Goal: Task Accomplishment & Management: Complete application form

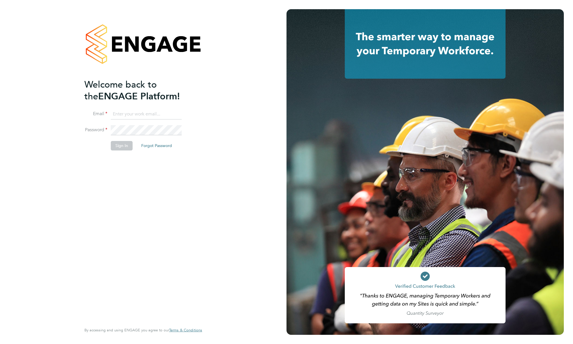
type input "support@engagelabs.io"
click at [121, 148] on button "Sign In" at bounding box center [122, 145] width 22 height 9
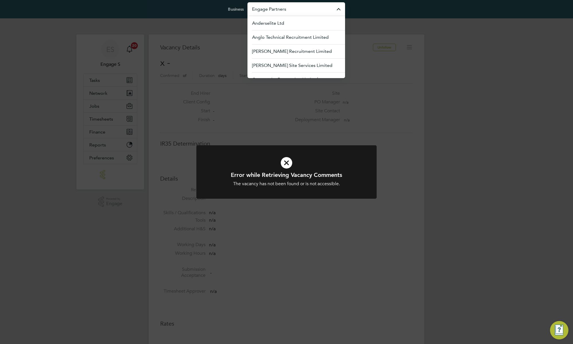
scroll to position [9, 124]
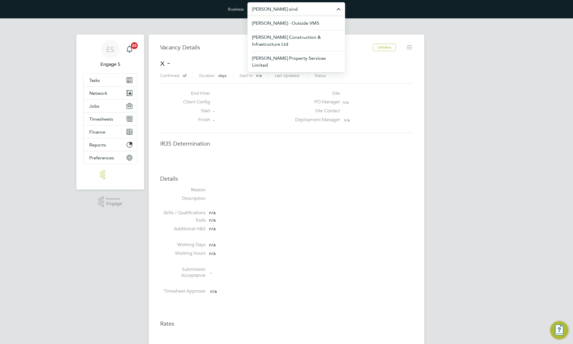
type input "morgan sind"
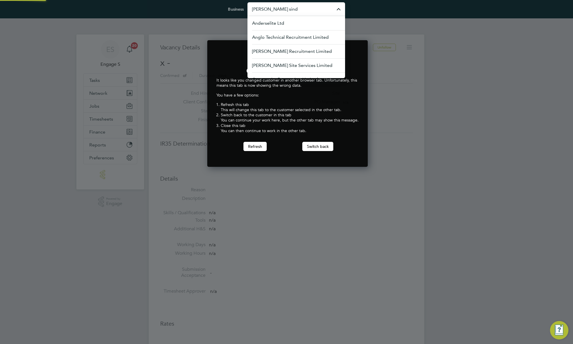
scroll to position [127, 159]
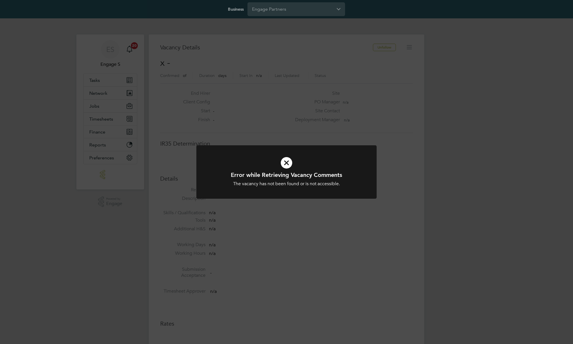
scroll to position [9, 124]
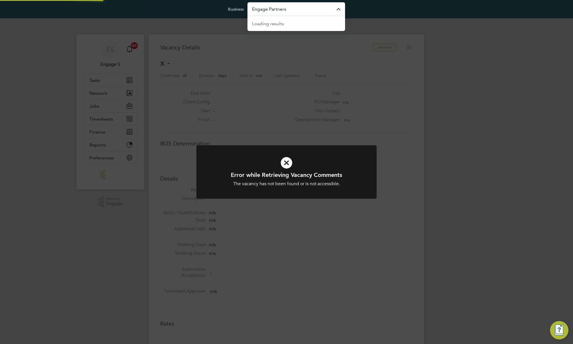
click at [306, 13] on input "Engage Partners" at bounding box center [297, 8] width 98 height 13
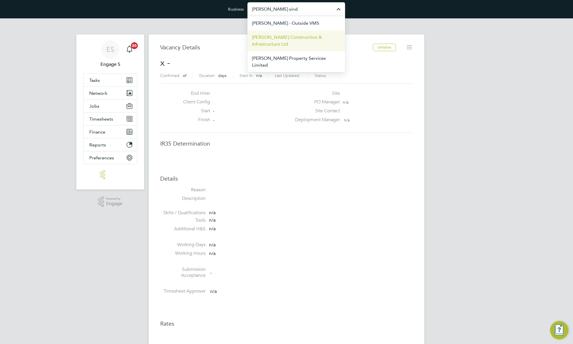
click at [304, 40] on span "[PERSON_NAME] Construction & Infrastructure Ltd" at bounding box center [296, 41] width 88 height 14
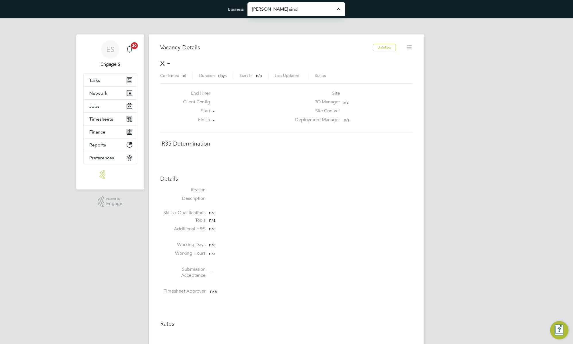
type input "[PERSON_NAME] Construction & Infrastructure Ltd"
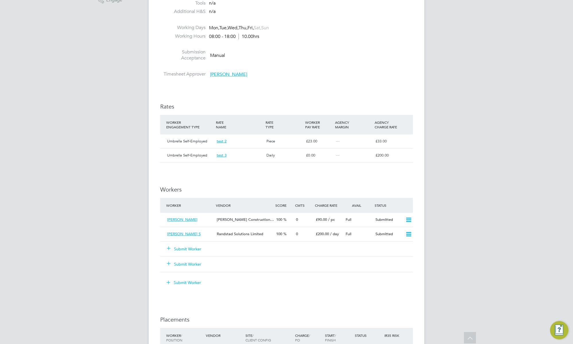
scroll to position [445, 0]
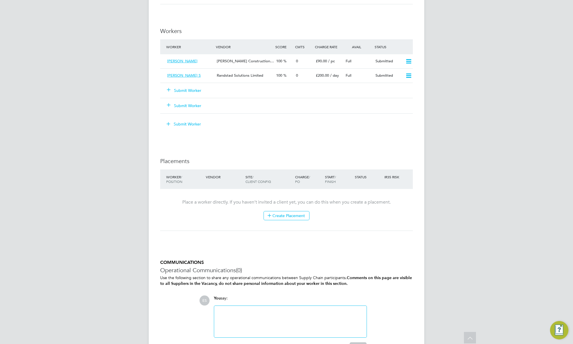
click at [192, 90] on button "Submit Worker" at bounding box center [184, 91] width 34 height 6
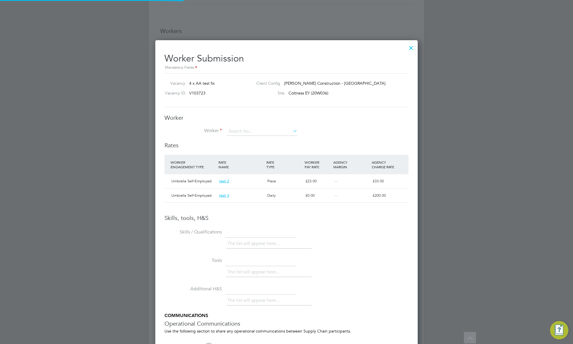
scroll to position [10, 48]
click at [263, 135] on input at bounding box center [262, 131] width 71 height 9
type input "l"
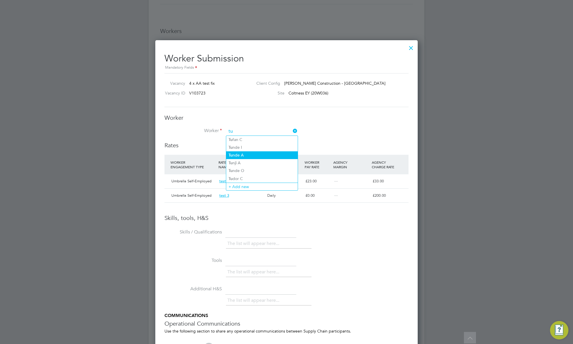
click at [258, 153] on li "Tu nde A" at bounding box center [262, 155] width 72 height 8
type input "Tunde A"
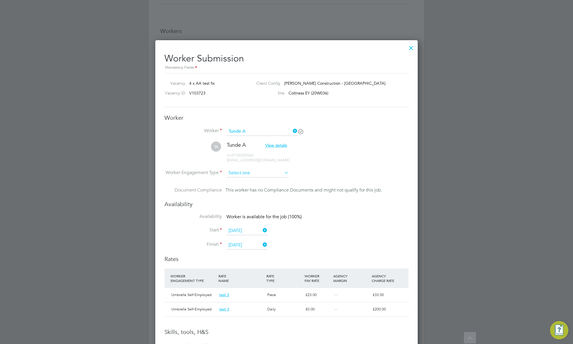
click at [266, 173] on input at bounding box center [258, 173] width 62 height 9
click at [255, 207] on li "Umbrella PAYE" at bounding box center [257, 203] width 63 height 7
type input "Umbrella PAYE"
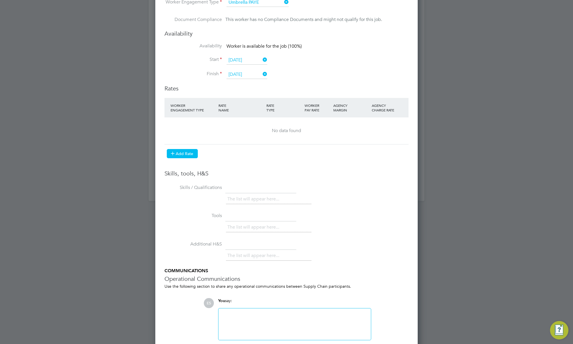
click at [186, 154] on button "Add Rate" at bounding box center [182, 153] width 31 height 9
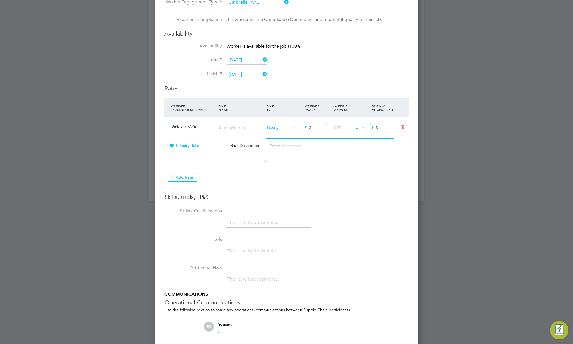
click at [246, 130] on input at bounding box center [238, 127] width 43 height 9
type input "333"
click at [277, 129] on input "Hourly" at bounding box center [282, 127] width 34 height 9
click at [283, 150] on li "Piece" at bounding box center [281, 150] width 34 height 7
type input "Piece"
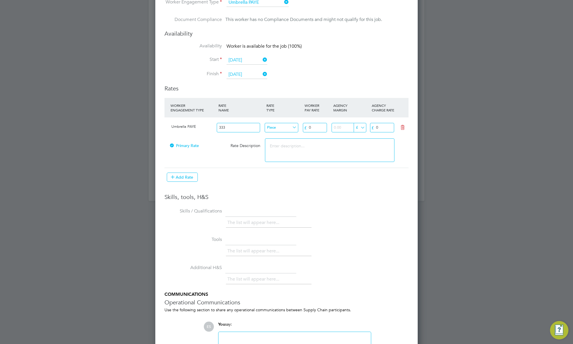
click at [339, 128] on input "number" at bounding box center [349, 127] width 34 height 9
type input "33"
click at [391, 129] on input "0" at bounding box center [382, 127] width 24 height 9
type input "0333"
drag, startPoint x: 374, startPoint y: 155, endPoint x: 350, endPoint y: 165, distance: 26.0
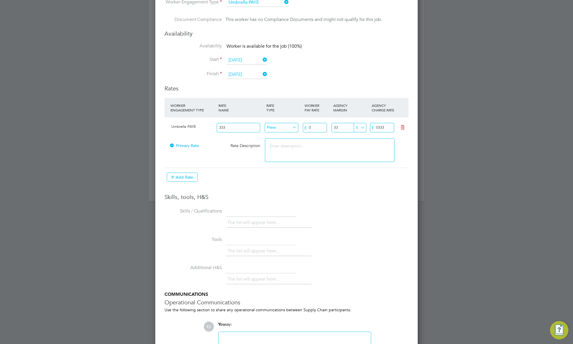
click at [374, 155] on textarea at bounding box center [330, 150] width 130 height 24
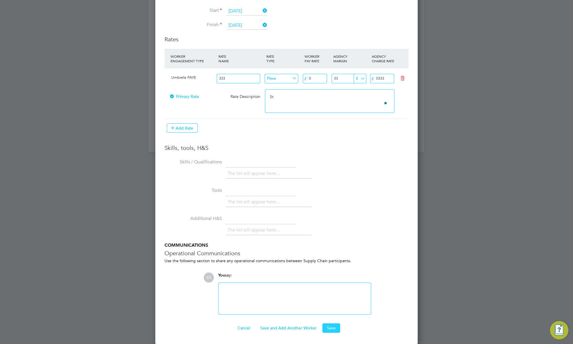
type textarea "5t"
click at [329, 324] on button "Save" at bounding box center [331, 327] width 18 height 9
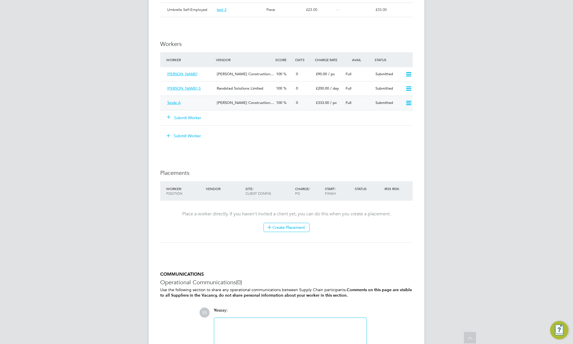
click at [272, 104] on div "[PERSON_NAME] Construction…" at bounding box center [244, 102] width 59 height 9
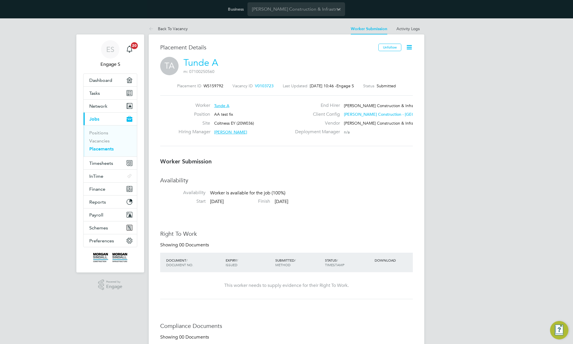
click at [408, 49] on icon at bounding box center [409, 47] width 7 height 7
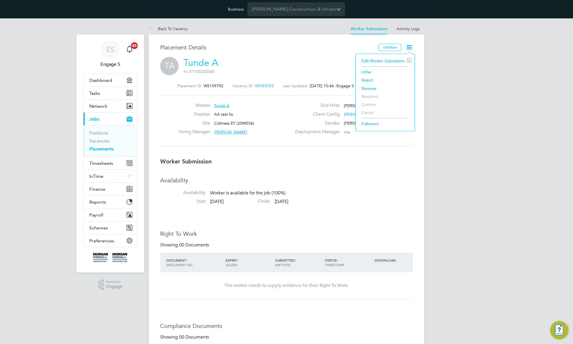
click at [381, 59] on li "Edit Worker Submission e" at bounding box center [385, 61] width 53 height 8
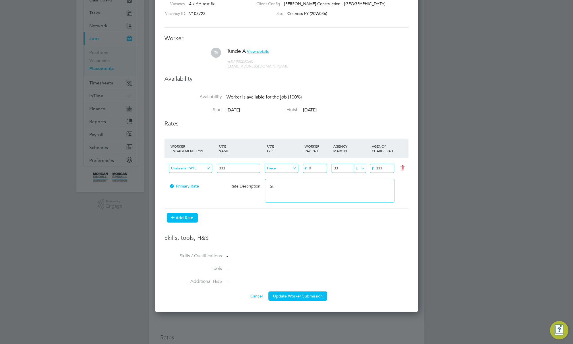
click at [188, 219] on button "Add Rate" at bounding box center [182, 217] width 31 height 9
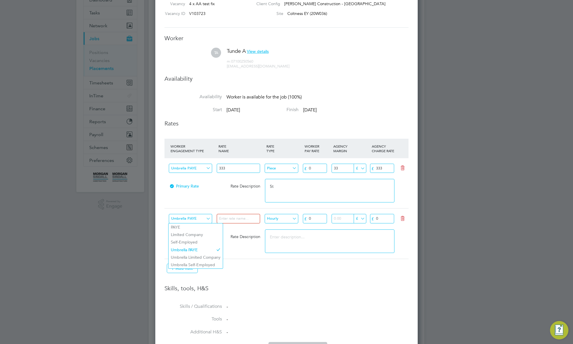
click at [188, 219] on input "Umbrella PAYE" at bounding box center [190, 218] width 43 height 9
click at [242, 219] on input at bounding box center [238, 218] width 43 height 9
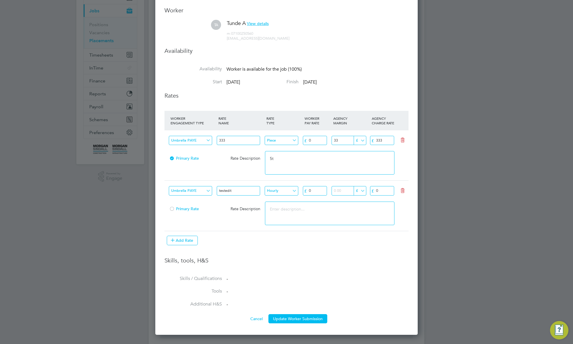
scroll to position [113, 0]
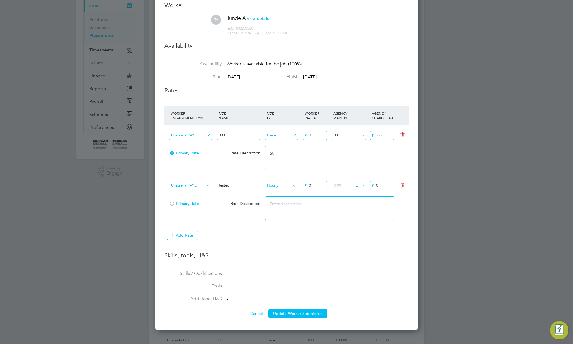
type input "testedit"
click at [379, 185] on input "0" at bounding box center [382, 185] width 24 height 9
type input "075"
click at [359, 216] on textarea at bounding box center [330, 208] width 130 height 24
click at [173, 204] on div at bounding box center [172, 204] width 6 height 4
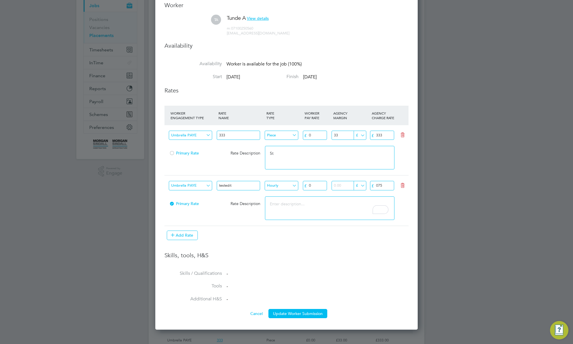
click at [200, 187] on input "Umbrella PAYE" at bounding box center [190, 185] width 43 height 9
click at [202, 232] on li "Umbrella Self-Employed" at bounding box center [196, 231] width 54 height 7
type input "Umbrella Self-Employed"
click at [301, 315] on button "Update Worker Submission" at bounding box center [297, 313] width 59 height 9
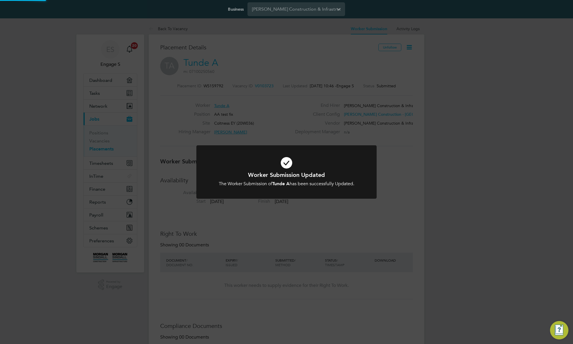
scroll to position [10, 50]
click at [321, 206] on div "Worker Submission Updated The Worker Submission of Tunde A has been successfull…" at bounding box center [286, 172] width 573 height 344
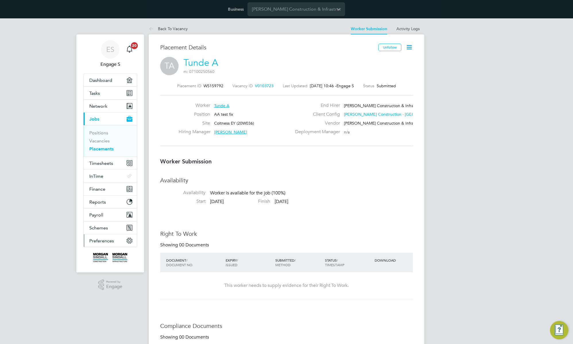
click at [99, 242] on span "Preferences" at bounding box center [101, 240] width 25 height 5
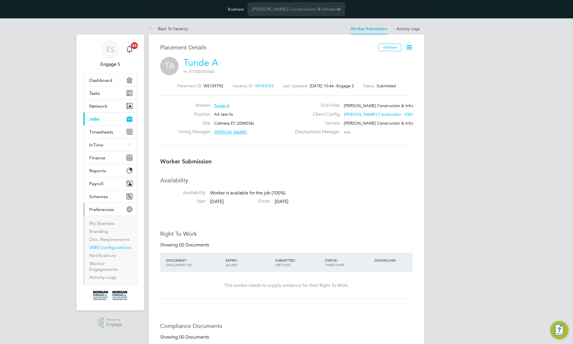
click at [101, 248] on link "VMS Configurations" at bounding box center [110, 247] width 42 height 5
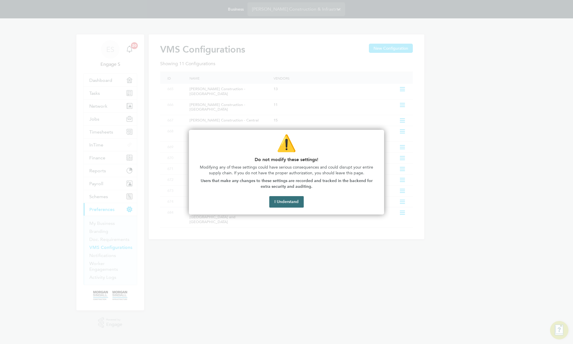
click at [295, 202] on button "I Understand" at bounding box center [286, 201] width 34 height 11
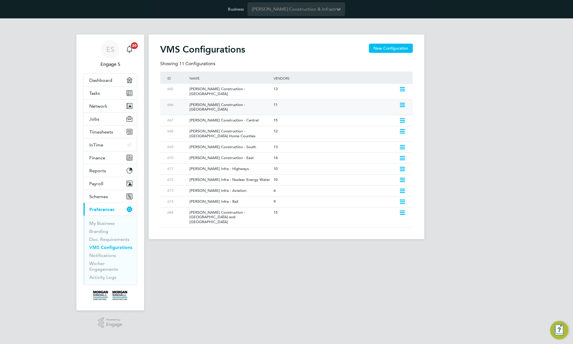
click at [401, 103] on icon at bounding box center [402, 105] width 7 height 5
click at [444, 145] on div "ES Engage S Notifications 20 Applications: Dashboard Tasks Network Team Members…" at bounding box center [286, 133] width 573 height 230
click at [401, 118] on icon at bounding box center [402, 120] width 7 height 5
click at [374, 125] on li "Edit VMS Configuration" at bounding box center [377, 123] width 55 height 8
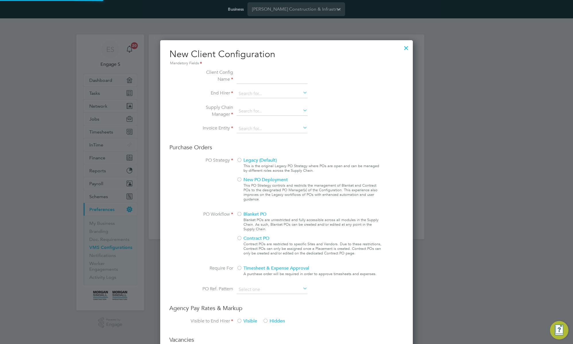
scroll to position [522, 253]
type input "[PERSON_NAME] Construction - Central"
type input "[PERSON_NAME] Construction & Infrastructure Ltd"
type input "Any Text"
type input "By Vendor Group"
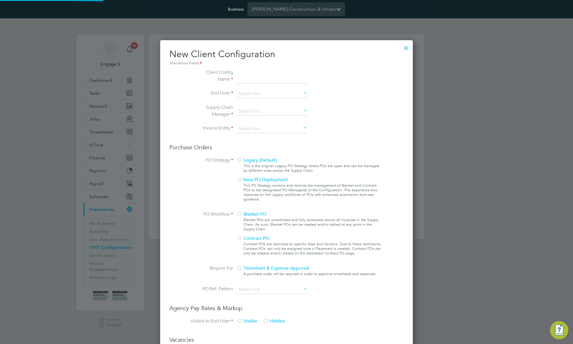
type input "No Limits"
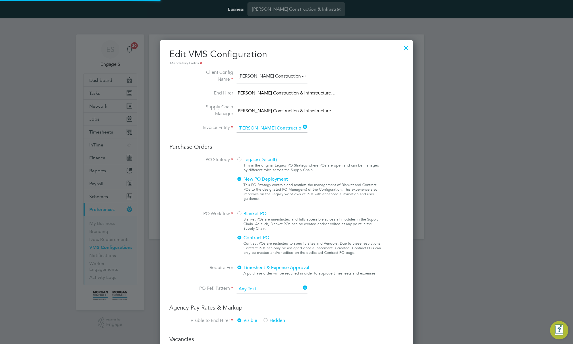
scroll to position [656, 253]
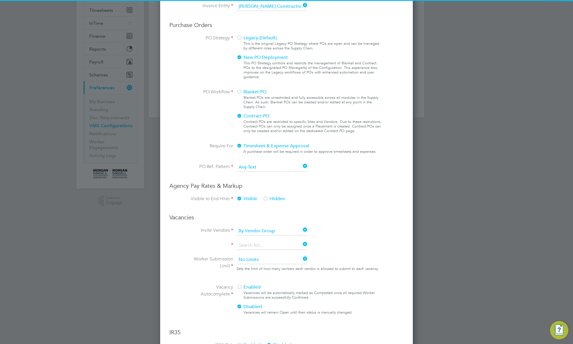
type input "Labour Desk"
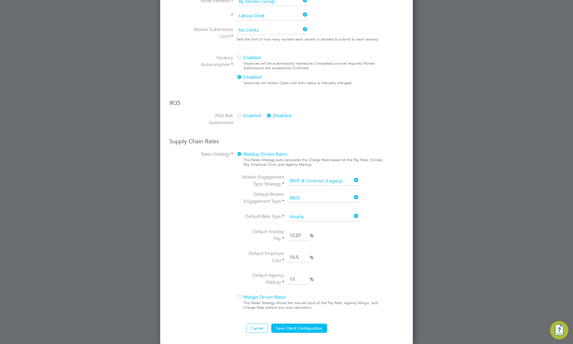
scroll to position [351, 0]
click at [260, 327] on button "Cancel" at bounding box center [257, 327] width 22 height 9
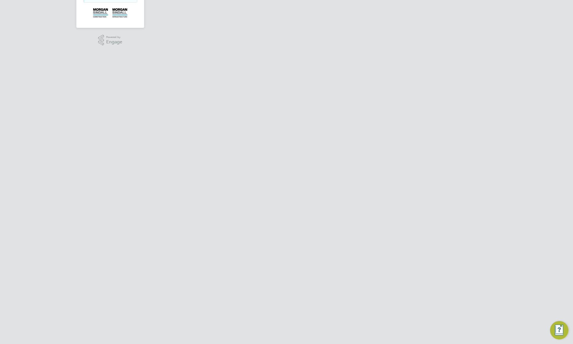
scroll to position [0, 0]
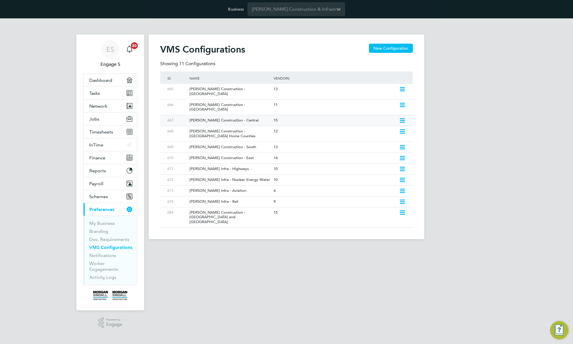
click at [402, 118] on icon at bounding box center [402, 120] width 7 height 5
click at [376, 123] on li "Edit VMS Configuration" at bounding box center [377, 123] width 55 height 8
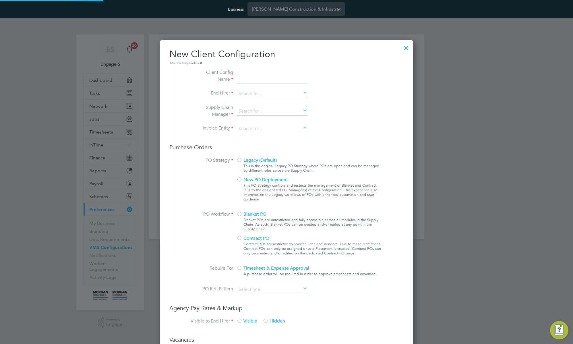
type input "[PERSON_NAME] Construction - Central"
type input "[PERSON_NAME] Construction & Infrastructure Ltd"
type input "Any Text"
type input "By Vendor Group"
type input "No Limits"
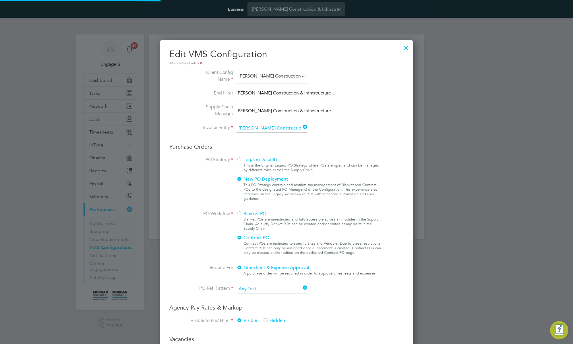
scroll to position [3, 3]
type input "Labour Desk"
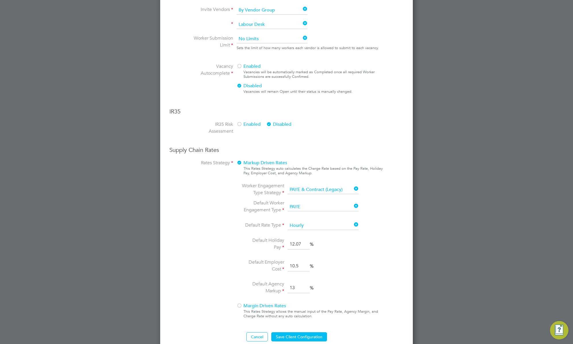
scroll to position [351, 0]
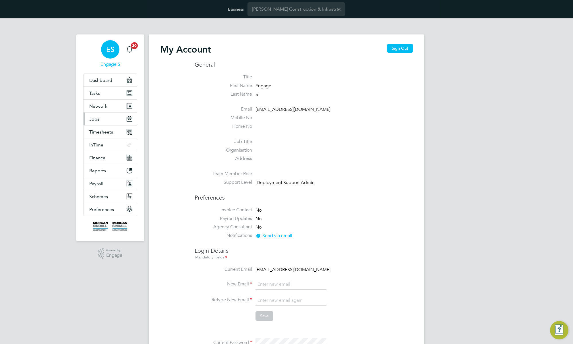
type input "[EMAIL_ADDRESS][DOMAIN_NAME]"
click at [99, 120] on button "Jobs" at bounding box center [110, 119] width 53 height 13
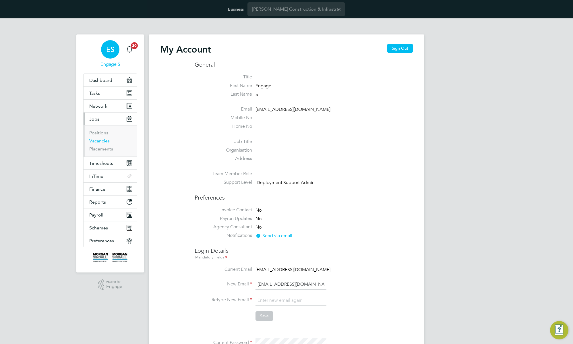
click at [98, 143] on link "Vacancies" at bounding box center [99, 140] width 20 height 5
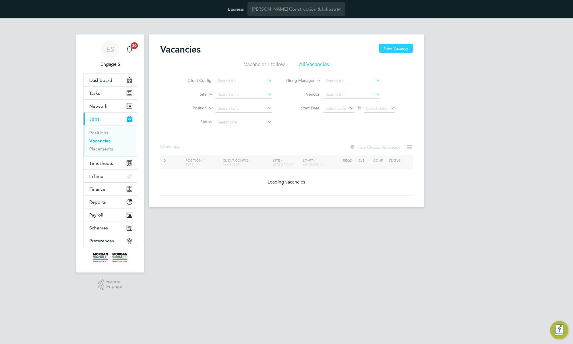
click at [401, 47] on button "New Vacancy" at bounding box center [396, 48] width 34 height 9
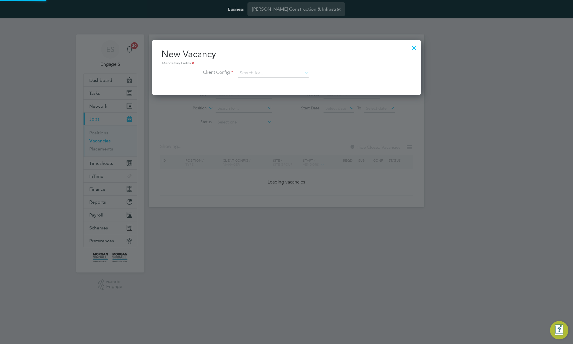
scroll to position [55, 269]
click at [277, 74] on input at bounding box center [273, 73] width 71 height 9
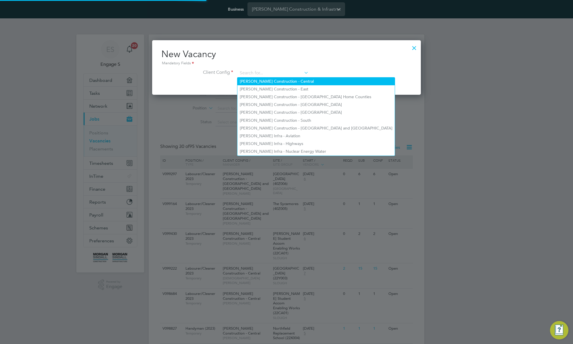
click at [279, 80] on li "[PERSON_NAME] Construction - Central" at bounding box center [315, 82] width 157 height 8
type input "[PERSON_NAME] Construction - Central"
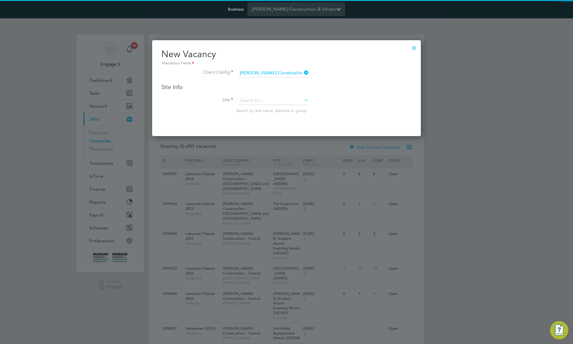
scroll to position [96, 269]
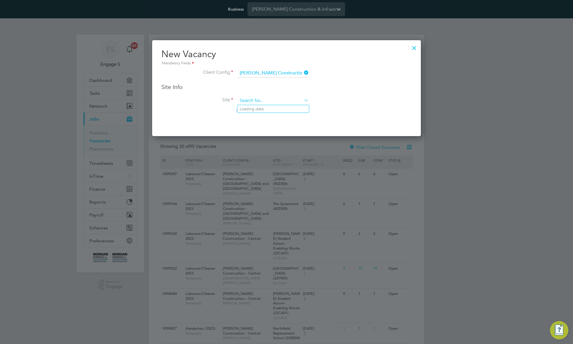
click at [274, 100] on input at bounding box center [273, 100] width 71 height 9
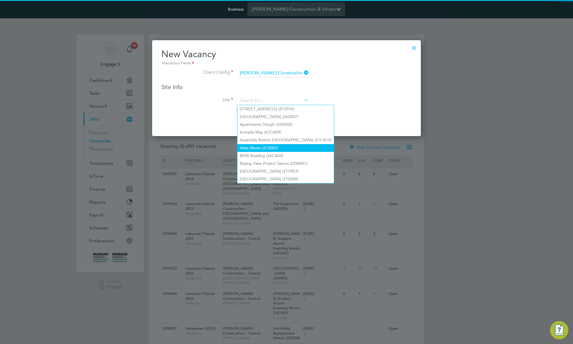
click at [270, 144] on li "Atlas Works (21Z007)" at bounding box center [285, 148] width 96 height 8
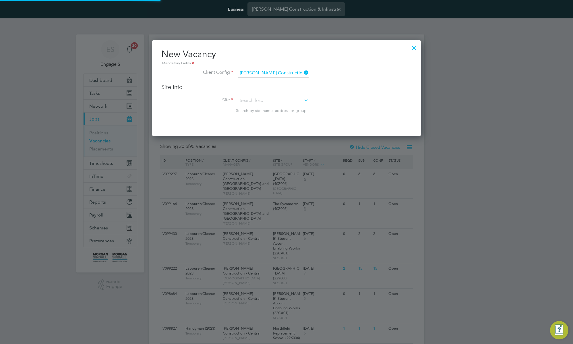
type input "Atlas Works (21Z007)"
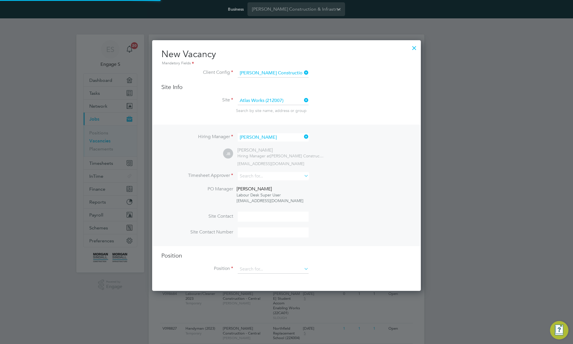
scroll to position [251, 269]
click at [277, 173] on input at bounding box center [273, 176] width 71 height 8
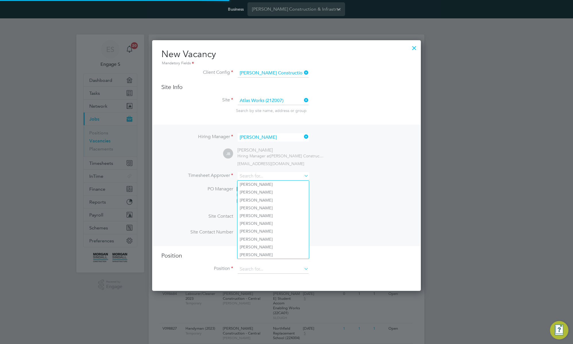
click at [271, 201] on li "[PERSON_NAME]" at bounding box center [273, 200] width 72 height 8
type input "[PERSON_NAME]"
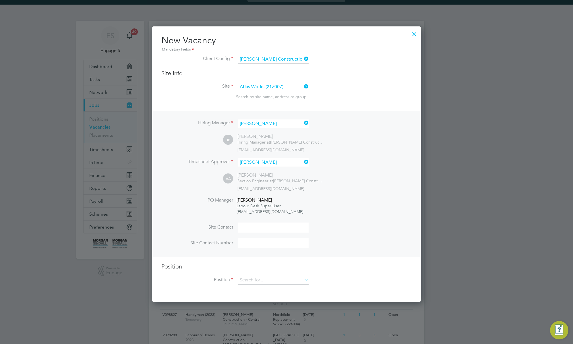
scroll to position [101, 0]
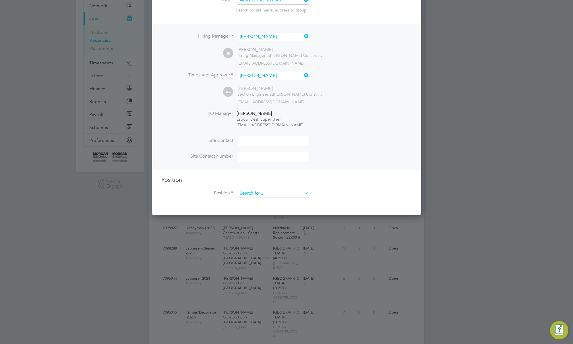
click at [285, 194] on input at bounding box center [273, 193] width 71 height 9
click at [268, 219] on li "Assistant Site Manager" at bounding box center [273, 218] width 72 height 8
type input "Assistant Site Manager"
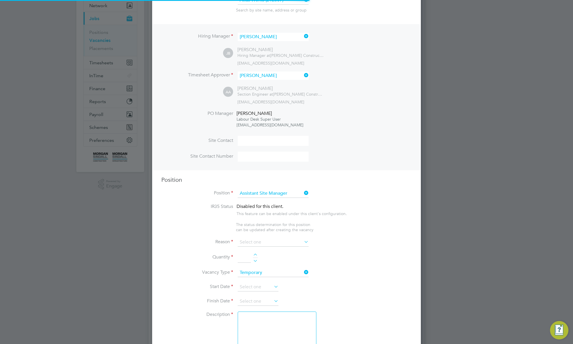
scroll to position [825, 269]
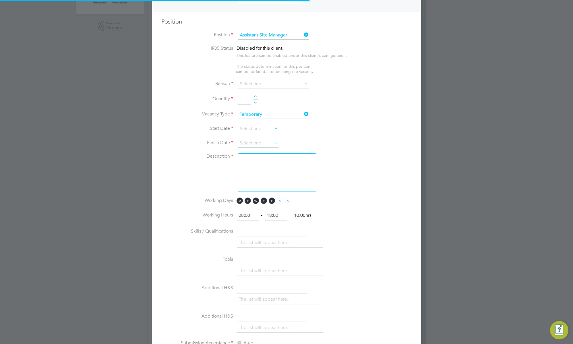
type textarea "TBC"
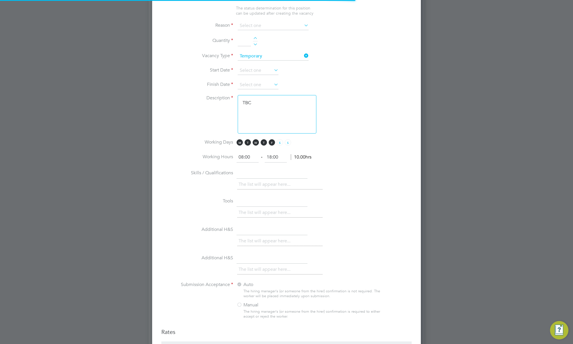
scroll to position [230, 0]
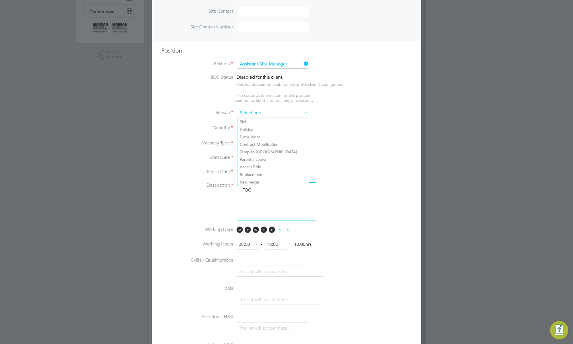
click at [281, 112] on input at bounding box center [273, 113] width 71 height 9
click at [264, 148] on li "Temp to [GEOGRAPHIC_DATA]" at bounding box center [273, 151] width 72 height 7
type input "Temp to [GEOGRAPHIC_DATA]"
click at [258, 127] on div at bounding box center [255, 126] width 5 height 4
type input "1"
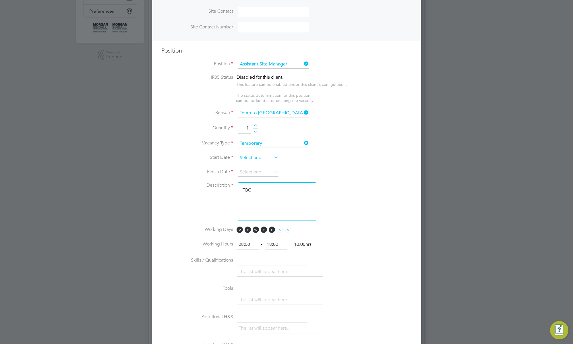
scroll to position [211, 0]
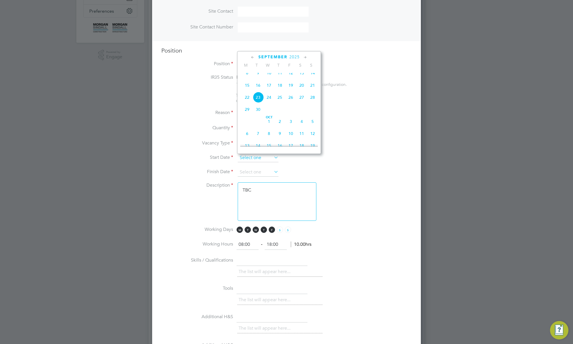
click at [262, 158] on input at bounding box center [258, 158] width 41 height 9
click at [246, 77] on span "8" at bounding box center [247, 72] width 11 height 11
type input "[DATE]"
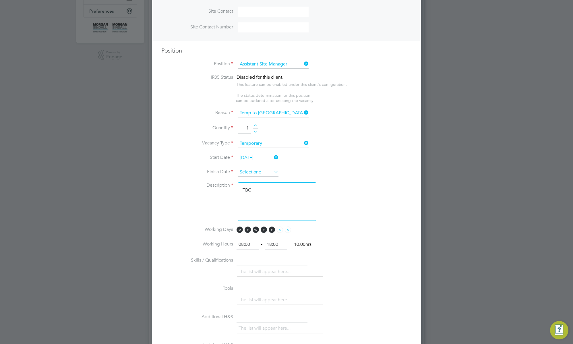
click at [264, 170] on input at bounding box center [258, 172] width 41 height 9
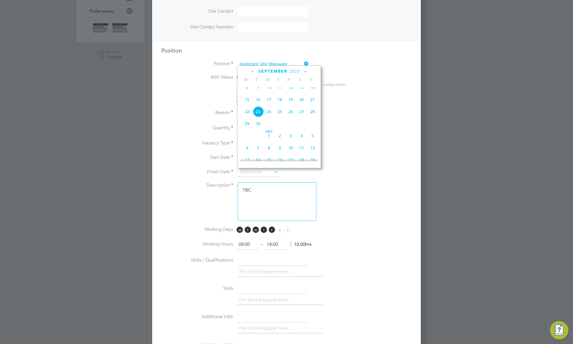
click at [314, 153] on span "12" at bounding box center [312, 147] width 11 height 11
type input "[DATE]"
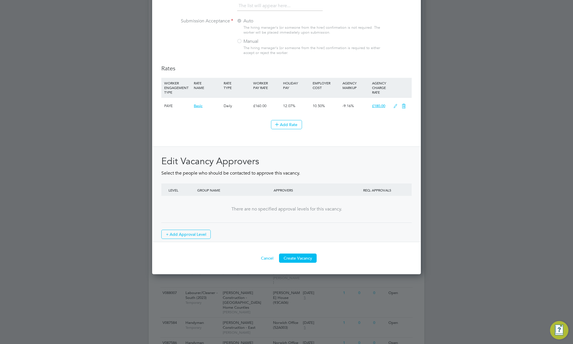
scroll to position [638, 0]
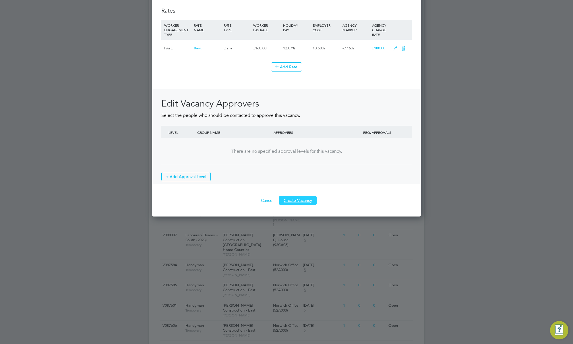
click at [296, 199] on button "Create Vacancy" at bounding box center [298, 200] width 38 height 9
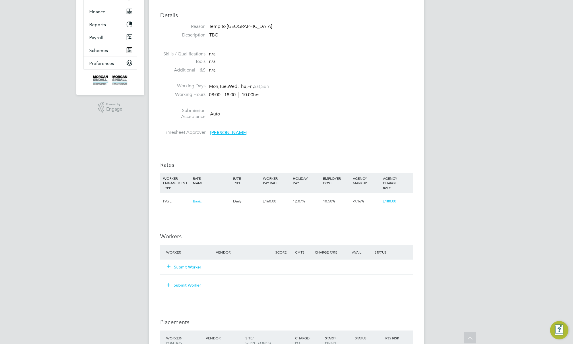
click at [194, 266] on button "Submit Worker" at bounding box center [184, 267] width 34 height 6
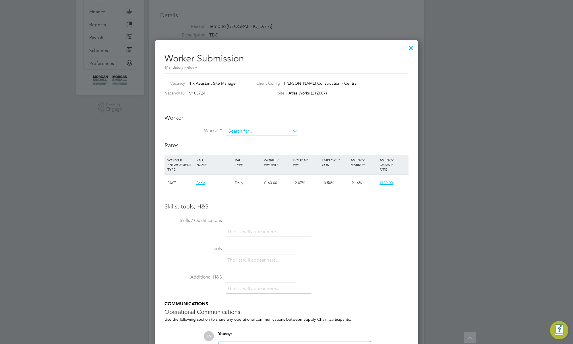
click at [257, 127] on input at bounding box center [262, 131] width 71 height 9
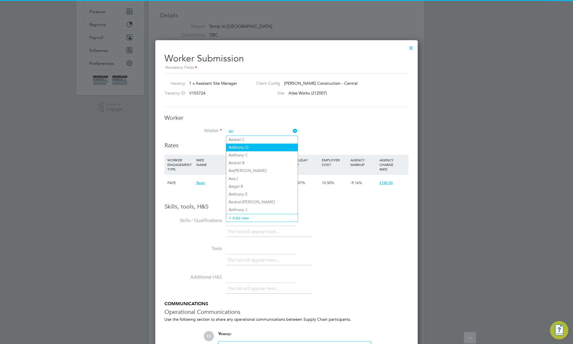
click at [255, 146] on li "An thony O" at bounding box center [262, 148] width 72 height 8
type input "[PERSON_NAME]"
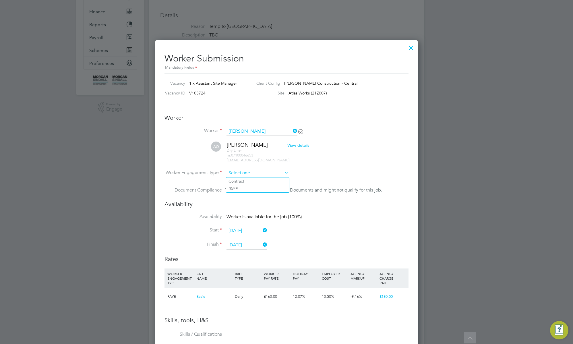
click at [263, 173] on input at bounding box center [258, 173] width 62 height 9
click at [260, 187] on li "PAYE" at bounding box center [257, 188] width 63 height 7
type input "PAYE"
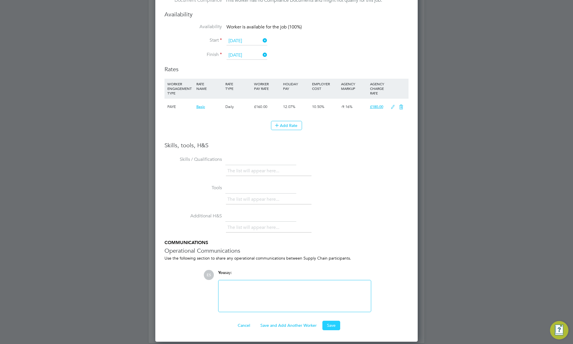
click at [331, 327] on button "Save" at bounding box center [331, 325] width 18 height 9
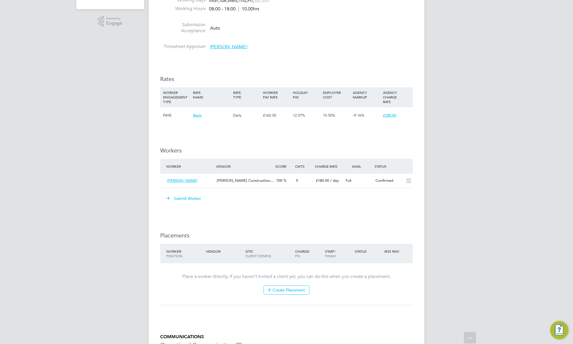
click at [194, 199] on button "Submit Worker" at bounding box center [184, 198] width 43 height 9
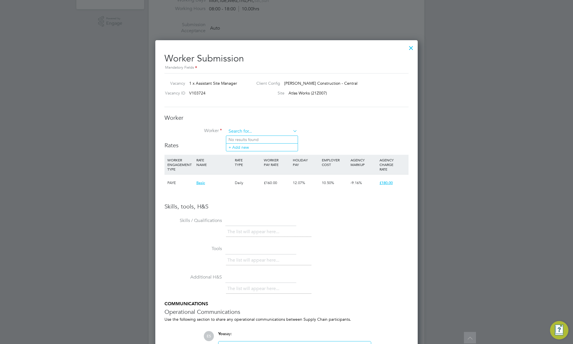
click at [254, 131] on input at bounding box center [262, 131] width 71 height 9
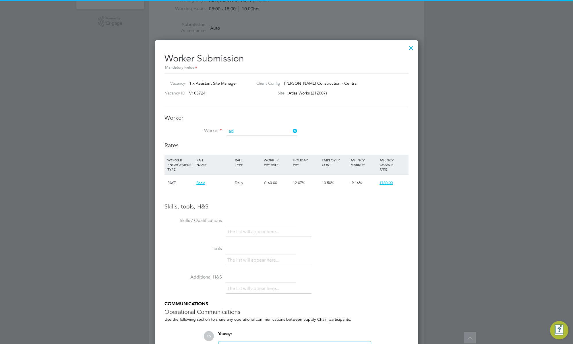
click at [242, 159] on li "Ad emnur M" at bounding box center [262, 163] width 72 height 8
type input "Ademnur M"
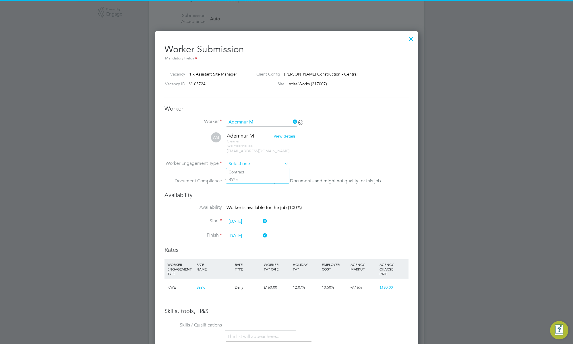
click at [242, 165] on input at bounding box center [258, 164] width 62 height 9
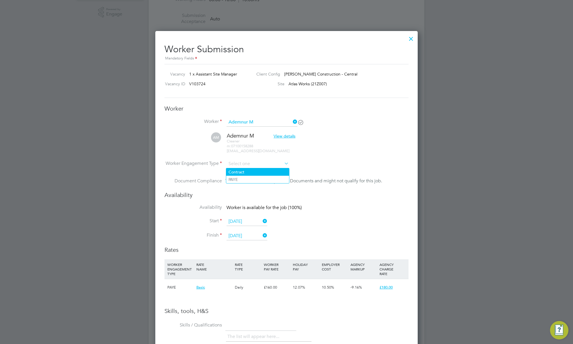
click at [238, 171] on li "Contract" at bounding box center [257, 171] width 63 height 7
type input "Contract"
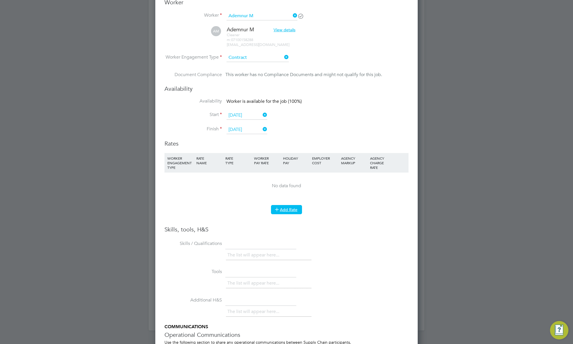
click at [276, 209] on icon at bounding box center [277, 209] width 4 height 4
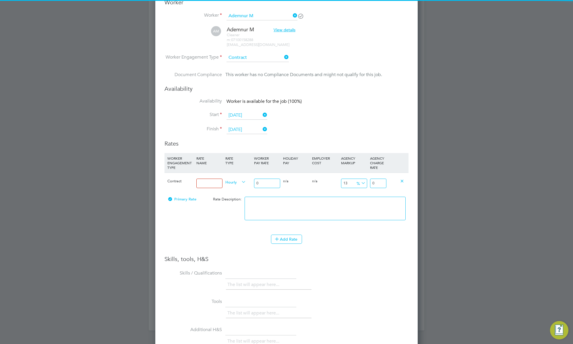
click at [209, 185] on input at bounding box center [209, 183] width 26 height 9
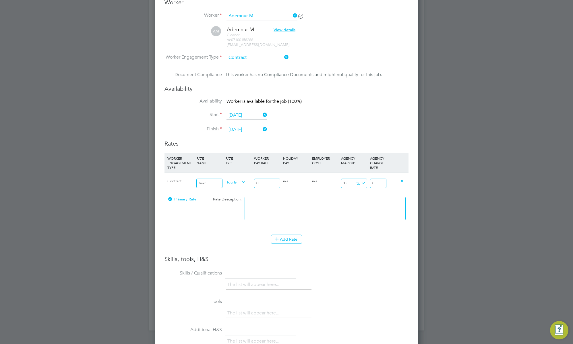
type input "tewr"
click at [262, 180] on input "0" at bounding box center [267, 183] width 26 height 9
type input "10"
type input "11.3"
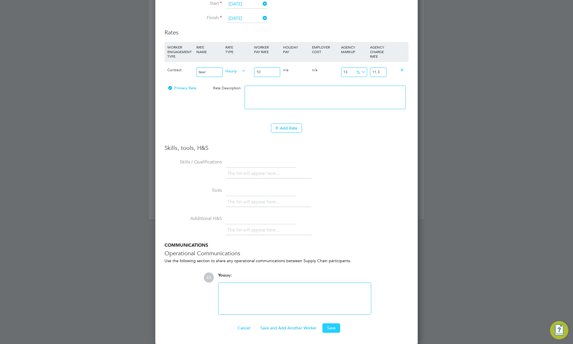
type input "10"
click at [332, 328] on button "Save" at bounding box center [331, 327] width 18 height 9
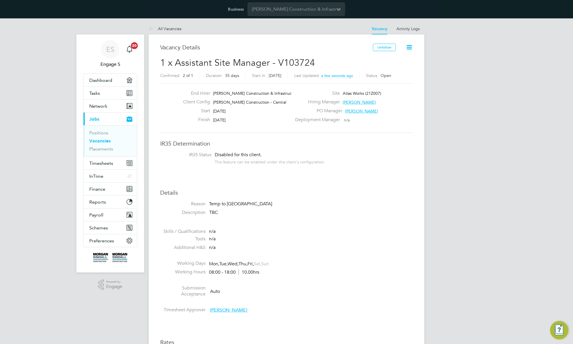
click at [283, 210] on p "TBC" at bounding box center [311, 213] width 204 height 6
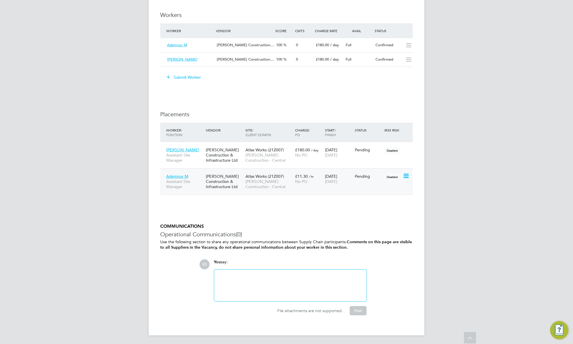
click at [409, 175] on icon at bounding box center [406, 176] width 6 height 7
click at [374, 212] on li "Start" at bounding box center [388, 212] width 41 height 8
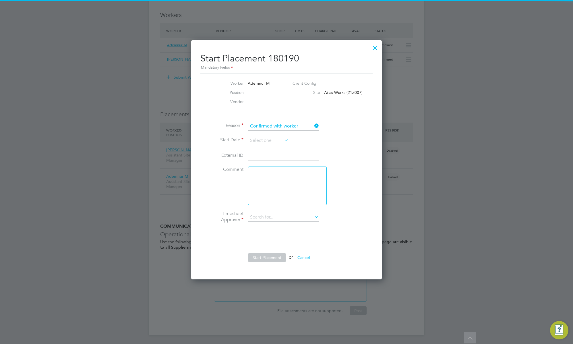
type input "[PERSON_NAME]"
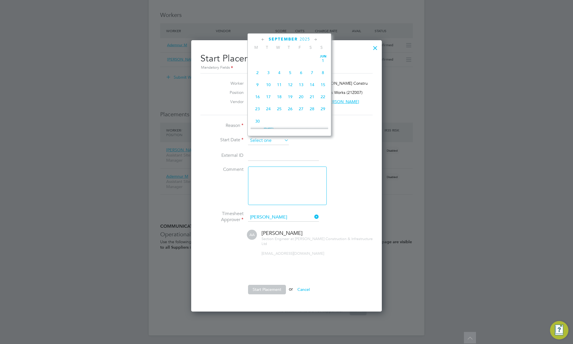
click at [268, 138] on input at bounding box center [268, 140] width 41 height 9
click at [256, 56] on span "8" at bounding box center [257, 55] width 11 height 11
type input "[DATE]"
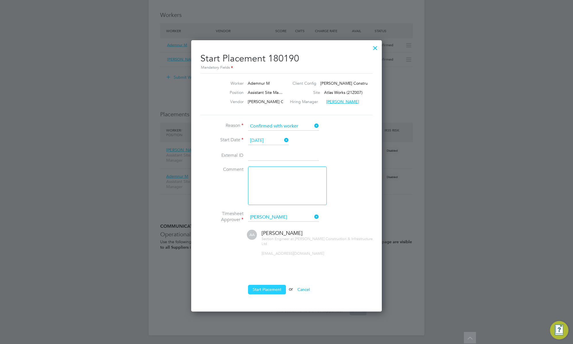
click at [268, 292] on button "Start Placement" at bounding box center [267, 289] width 38 height 9
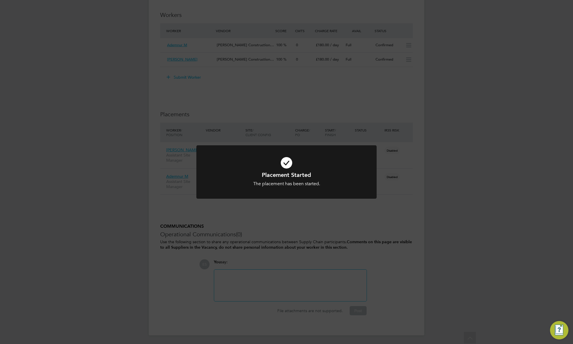
click at [324, 231] on div "Placement Started The placement has been started. Cancel Okay" at bounding box center [286, 172] width 573 height 344
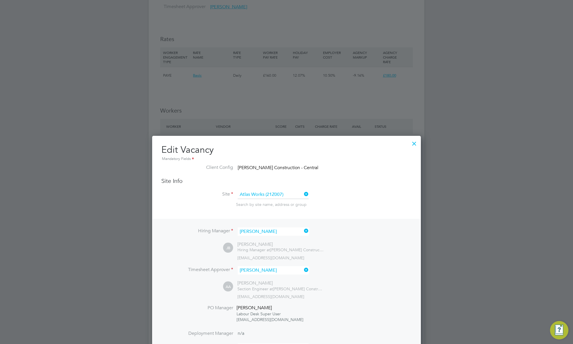
click at [414, 143] on div at bounding box center [414, 142] width 10 height 10
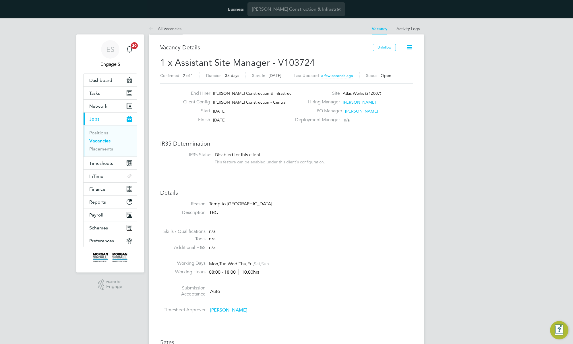
click at [169, 28] on link "All Vacancies" at bounding box center [165, 28] width 33 height 5
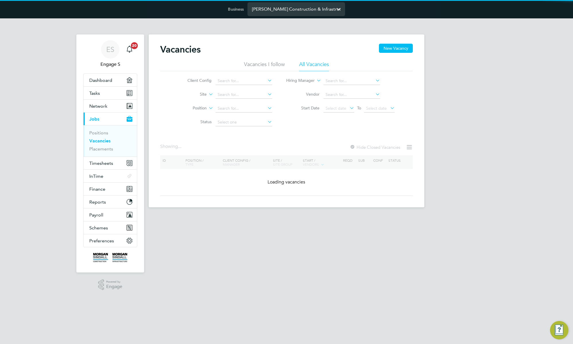
click at [306, 8] on input "[PERSON_NAME] Construction & Infrastructure Ltd" at bounding box center [297, 8] width 98 height 13
